Goal: Task Accomplishment & Management: Manage account settings

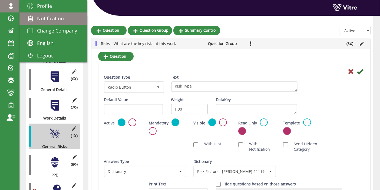
scroll to position [72, 0]
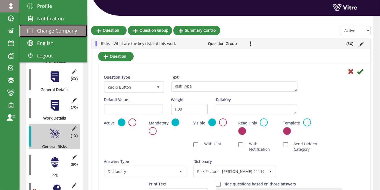
click at [51, 30] on span "Change Company" at bounding box center [57, 30] width 40 height 6
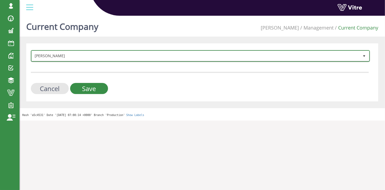
click at [108, 53] on span "Adama" at bounding box center [196, 56] width 328 height 10
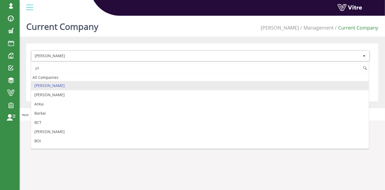
type input "ה"
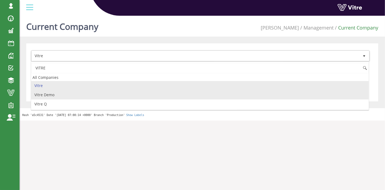
click at [55, 92] on li "Vitre Demo" at bounding box center [200, 94] width 338 height 9
type input "VITRE"
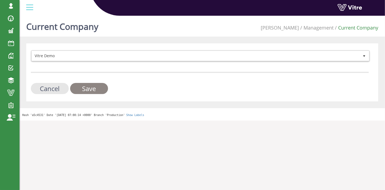
click at [96, 90] on input "Save" at bounding box center [89, 88] width 38 height 11
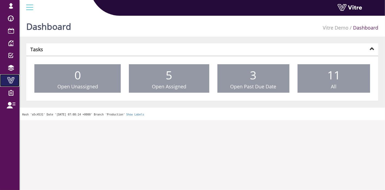
click at [8, 81] on span at bounding box center [11, 80] width 14 height 6
